Goal: Task Accomplishment & Management: Manage account settings

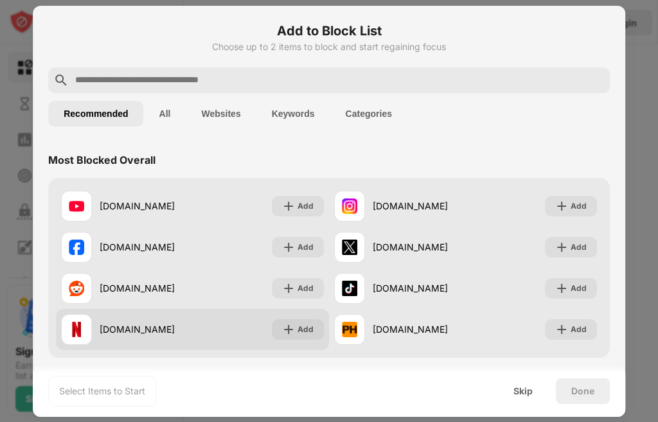
scroll to position [129, 0]
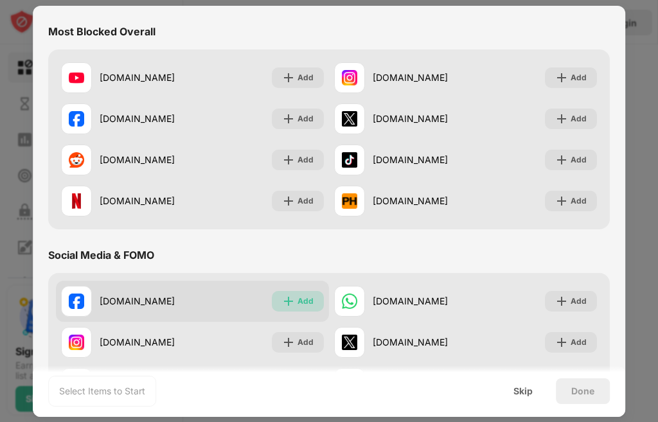
click at [287, 303] on img at bounding box center [288, 301] width 13 height 13
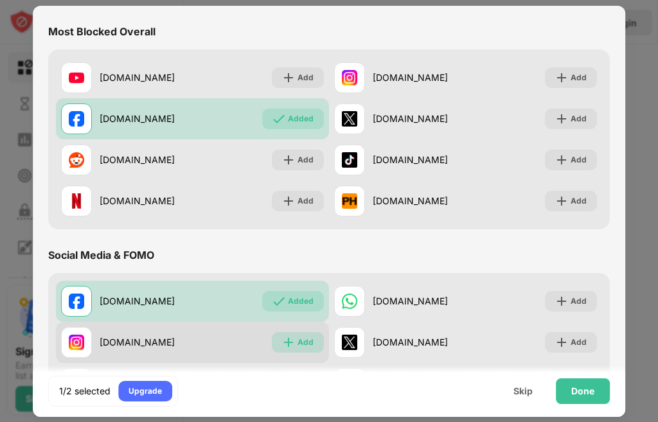
click at [288, 339] on img at bounding box center [288, 342] width 13 height 13
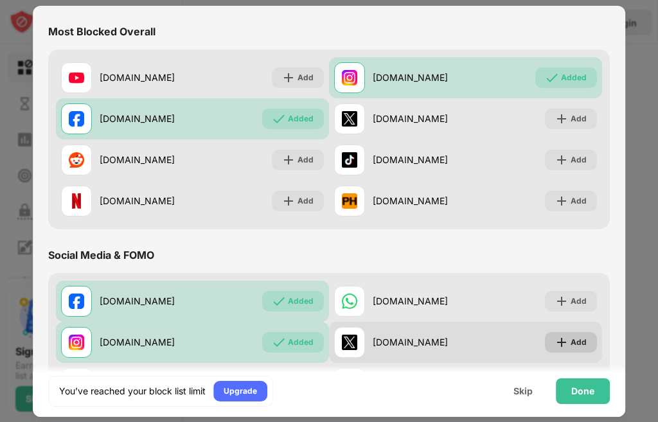
drag, startPoint x: 551, startPoint y: 345, endPoint x: 550, endPoint y: 332, distance: 13.6
click at [555, 346] on img at bounding box center [561, 342] width 13 height 13
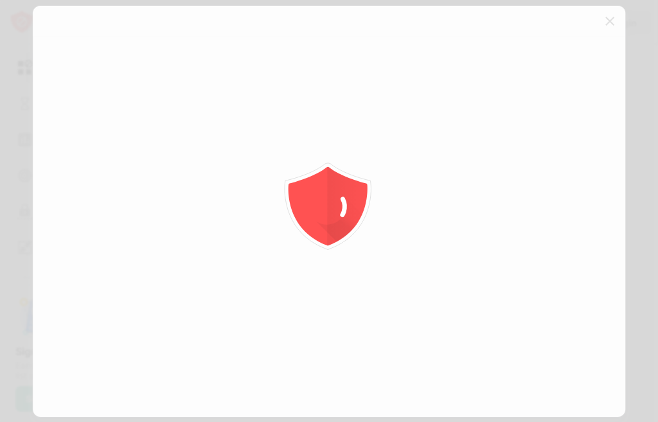
click at [557, 306] on div at bounding box center [329, 211] width 658 height 422
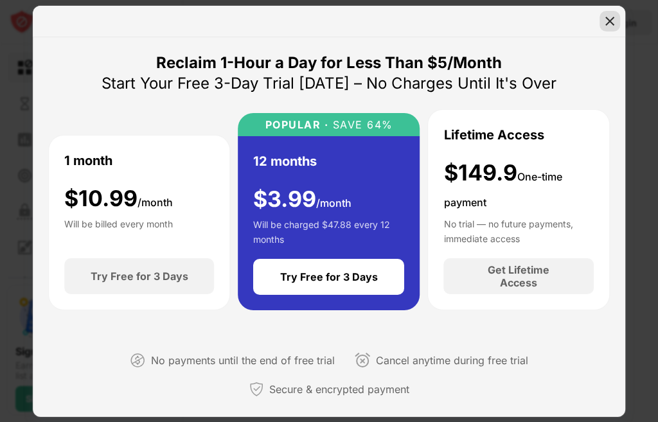
click at [604, 19] on img at bounding box center [609, 21] width 13 height 13
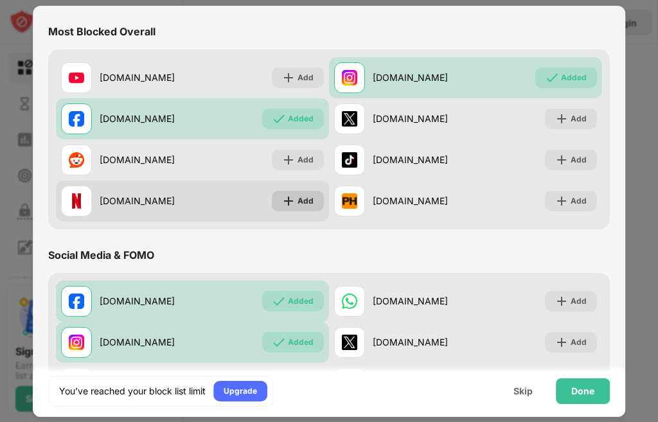
click at [283, 203] on img at bounding box center [288, 201] width 13 height 13
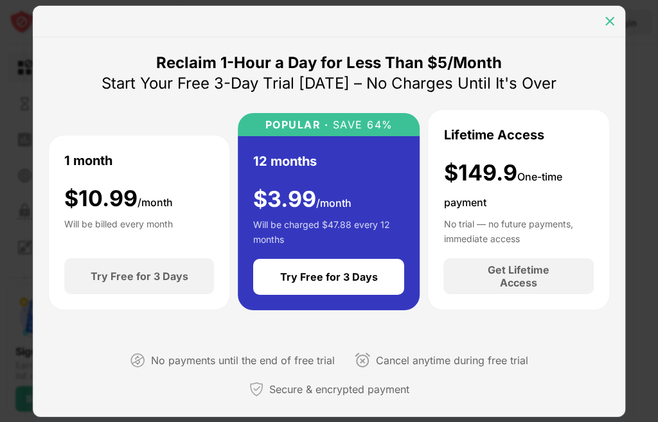
click at [608, 19] on img at bounding box center [609, 21] width 13 height 13
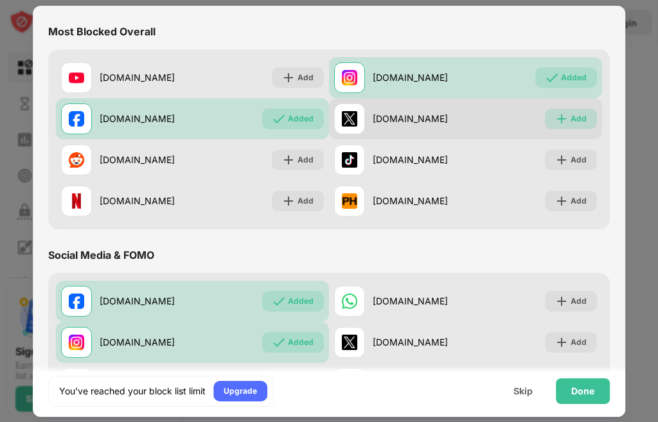
click at [571, 115] on div "Add" at bounding box center [579, 118] width 16 height 13
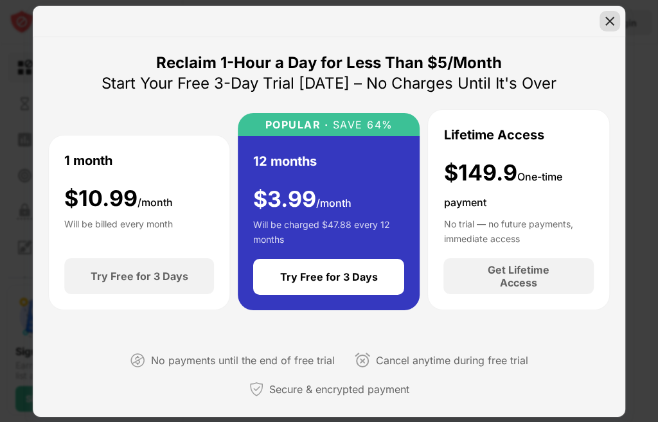
click at [610, 21] on img at bounding box center [609, 21] width 13 height 13
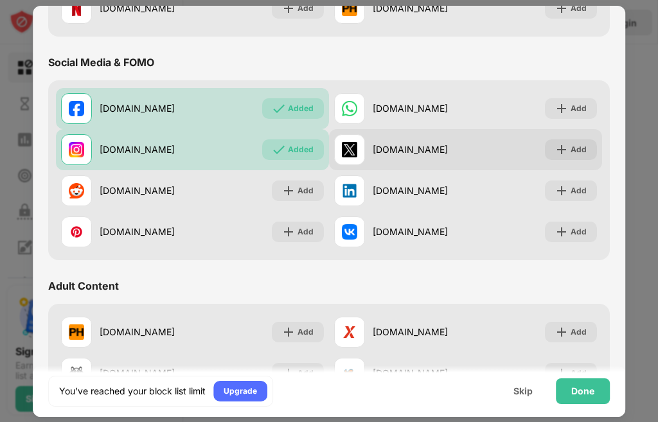
scroll to position [129, 0]
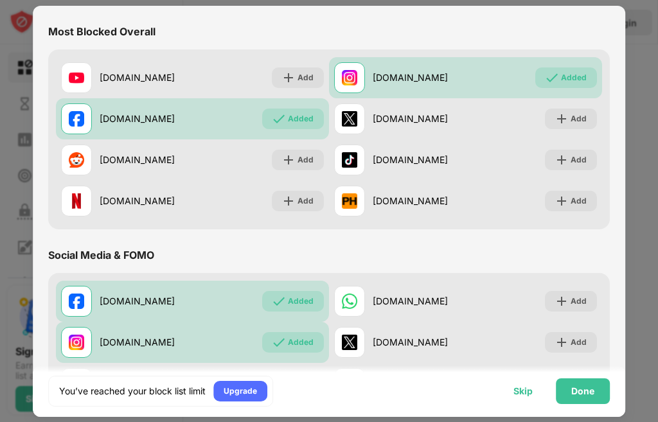
click at [521, 386] on div "Skip" at bounding box center [522, 391] width 19 height 10
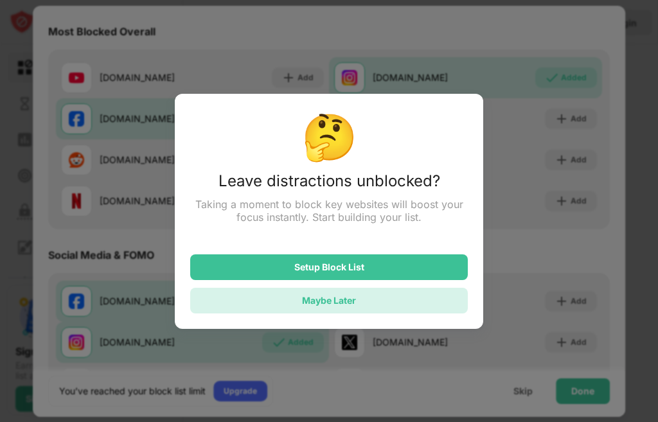
click at [324, 301] on div "Maybe Later" at bounding box center [329, 300] width 54 height 11
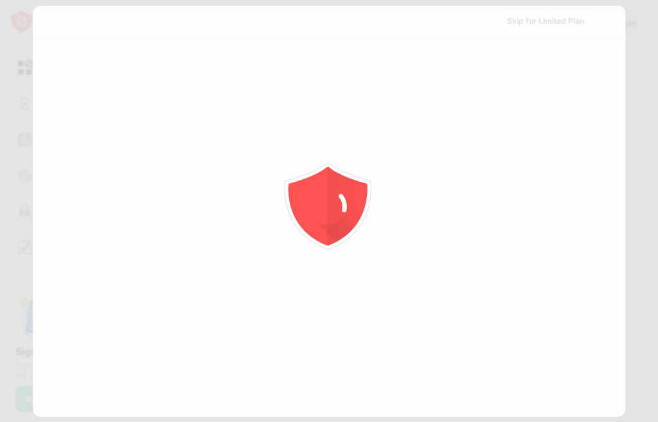
scroll to position [0, 0]
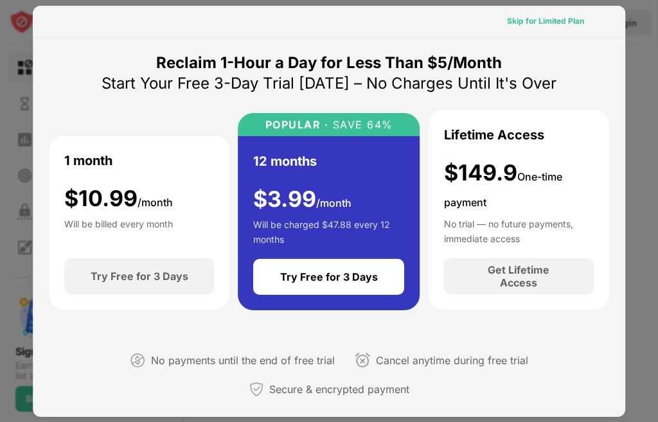
click at [525, 23] on div "Skip for Limited Plan" at bounding box center [545, 21] width 77 height 13
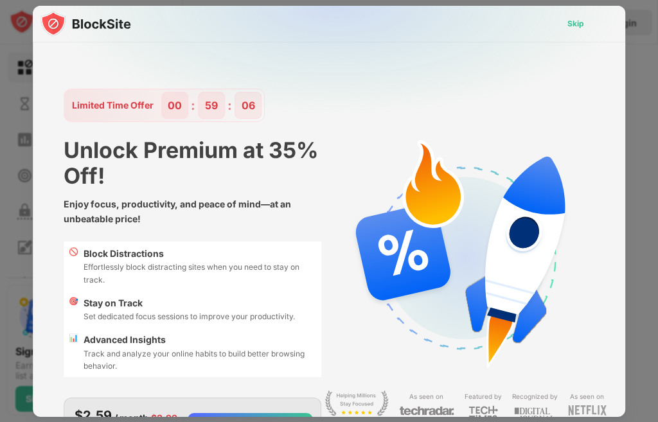
click at [567, 28] on div "Skip" at bounding box center [575, 23] width 17 height 13
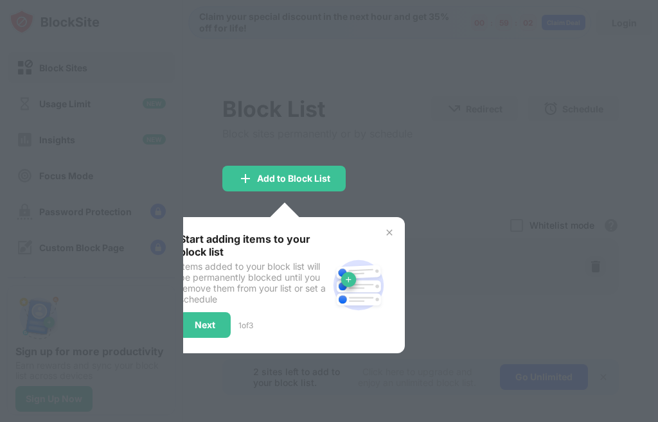
click at [390, 235] on img at bounding box center [389, 232] width 10 height 10
